Goal: Information Seeking & Learning: Check status

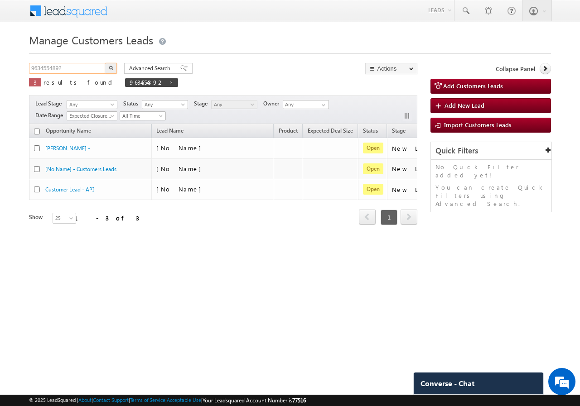
click at [77, 67] on input "9634554892" at bounding box center [67, 68] width 77 height 11
paste input "82181478"
type input "9821814782"
click at [111, 68] on img "button" at bounding box center [111, 68] width 5 height 5
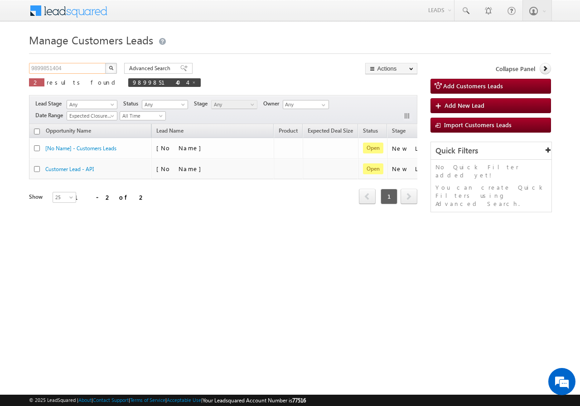
click at [80, 68] on input "9899851404" at bounding box center [67, 68] width 77 height 11
paste input "223343322"
click at [106, 69] on button "button" at bounding box center [111, 68] width 12 height 11
click at [69, 64] on input "9223343322" at bounding box center [67, 68] width 77 height 11
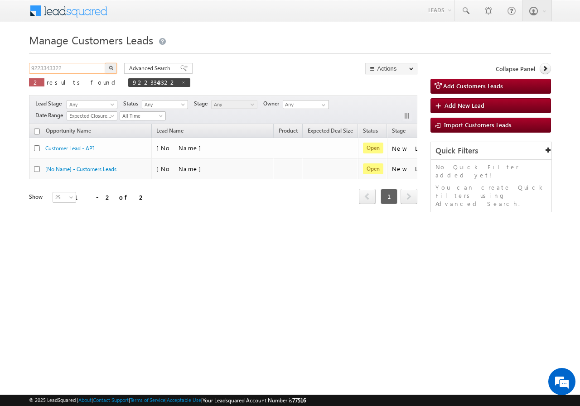
click at [69, 64] on input "9223343322" at bounding box center [67, 68] width 77 height 11
paste input "429025978"
click at [107, 69] on button "button" at bounding box center [111, 68] width 12 height 11
click at [72, 72] on input "9429025978" at bounding box center [67, 68] width 77 height 11
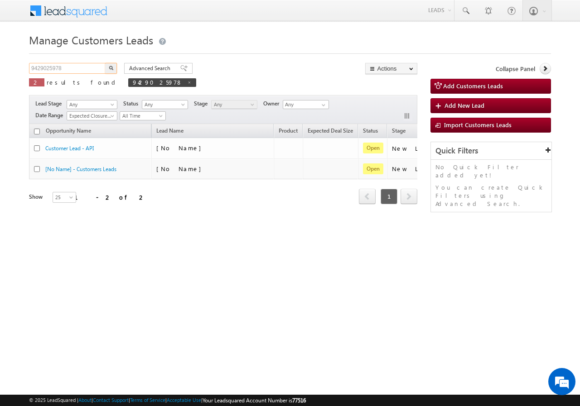
paste input "949882929"
click at [106, 69] on button "button" at bounding box center [111, 68] width 12 height 11
click at [82, 68] on input "9949882929" at bounding box center [67, 68] width 77 height 11
paste input "8882484325"
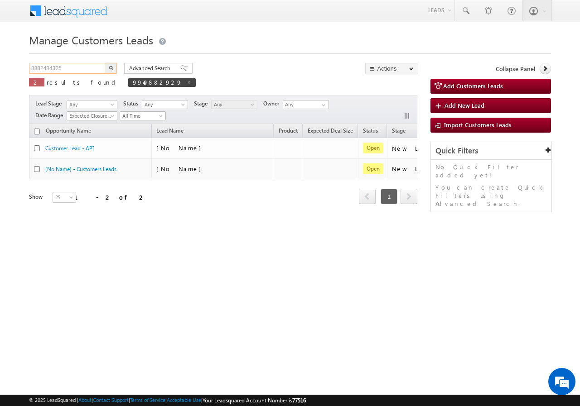
type input "8882484325"
click at [107, 69] on button "button" at bounding box center [111, 68] width 12 height 11
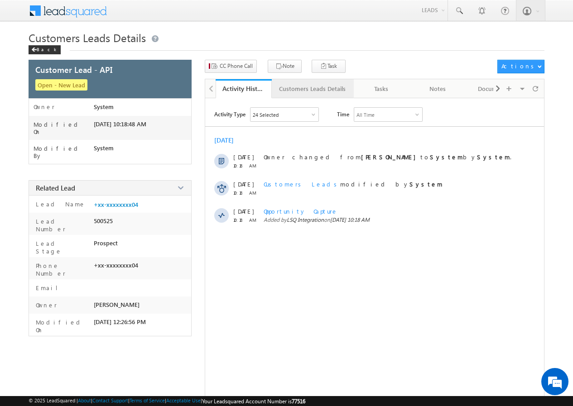
click at [289, 91] on div "Customers Leads Details" at bounding box center [312, 88] width 67 height 11
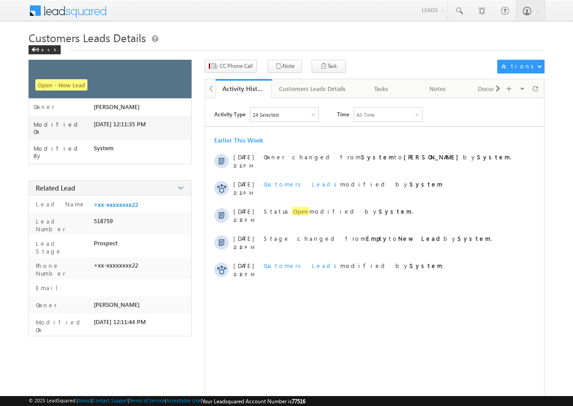
click at [44, 51] on div "Back" at bounding box center [45, 49] width 32 height 9
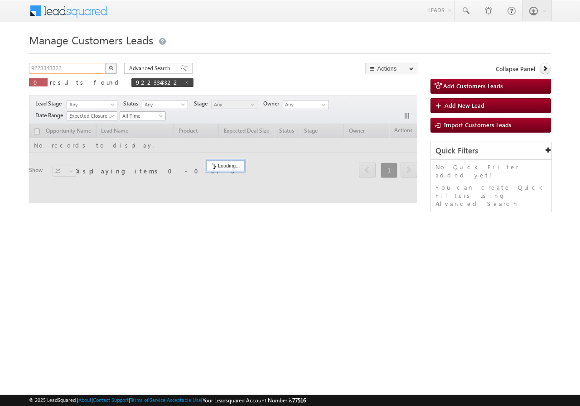
click at [74, 70] on input "9223343322" at bounding box center [67, 68] width 77 height 11
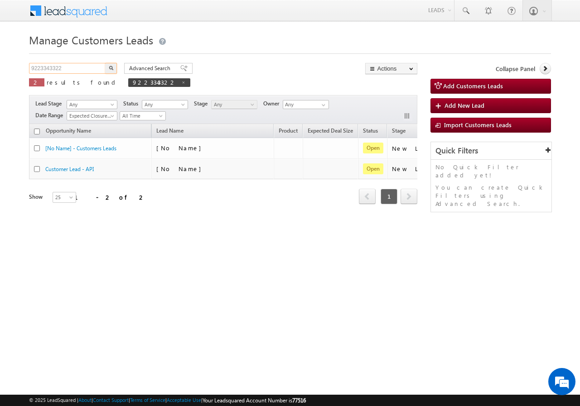
paste input "782126777"
type input "9782126777"
click at [113, 69] on img "button" at bounding box center [111, 68] width 5 height 5
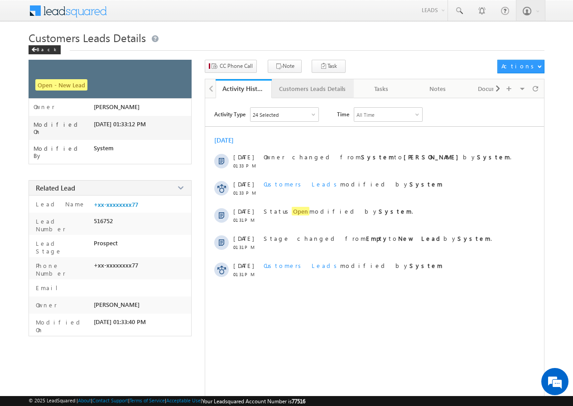
click at [291, 88] on div "Customers Leads Details" at bounding box center [312, 88] width 67 height 11
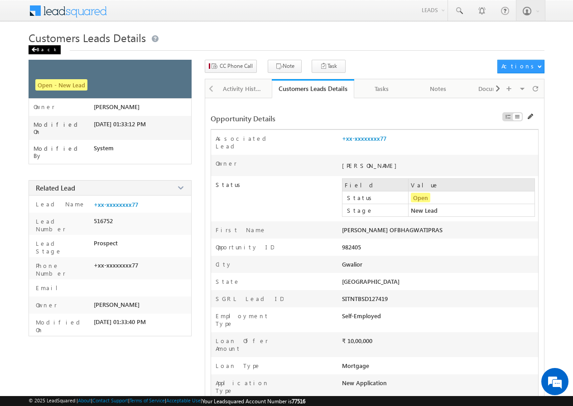
click at [36, 54] on div "Back" at bounding box center [45, 49] width 32 height 9
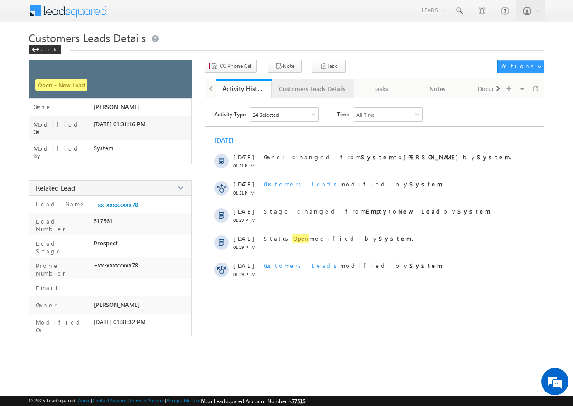
click at [308, 88] on div "Customers Leads Details" at bounding box center [312, 88] width 67 height 11
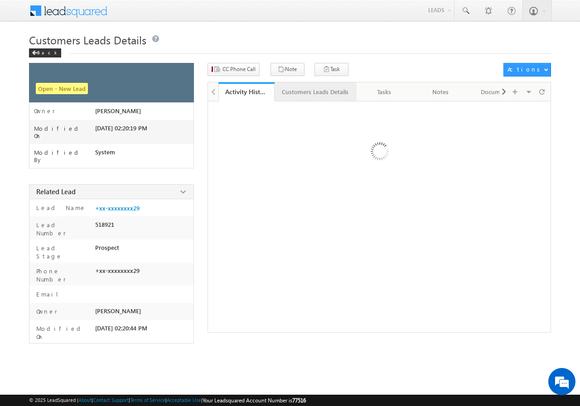
click at [301, 93] on div "Customers Leads Details" at bounding box center [315, 92] width 67 height 11
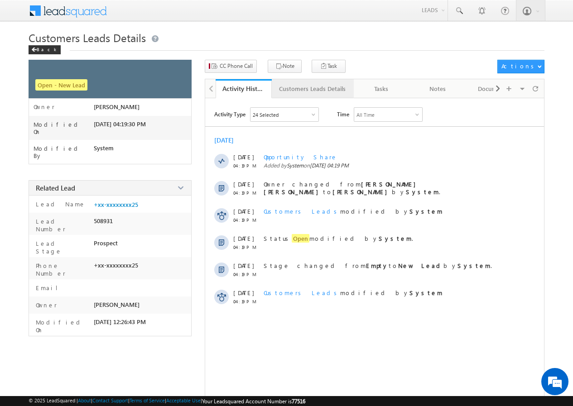
click at [296, 89] on div "Customers Leads Details" at bounding box center [312, 88] width 67 height 11
